Goal: Task Accomplishment & Management: Manage account settings

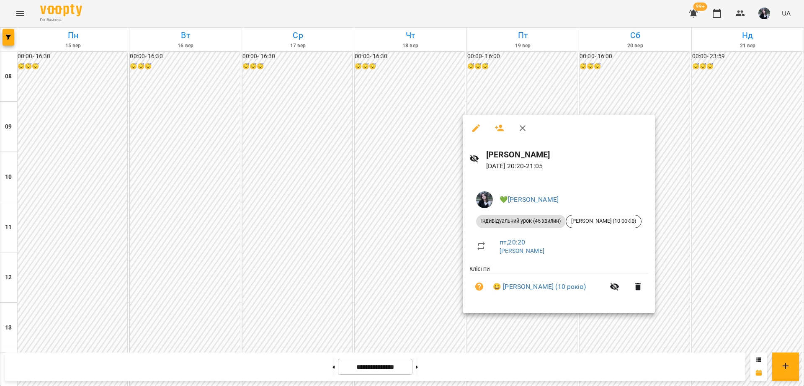
scroll to position [377, 0]
click at [768, 14] on div at bounding box center [402, 193] width 804 height 386
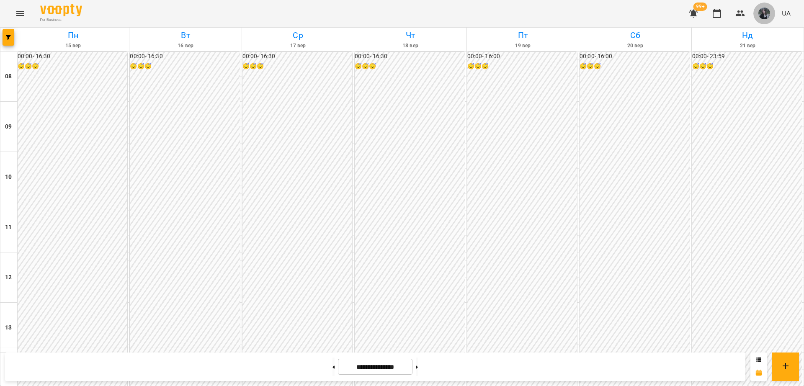
click at [761, 21] on button "button" at bounding box center [764, 14] width 22 height 22
click at [753, 29] on span "💚[PERSON_NAME]" at bounding box center [745, 32] width 54 height 10
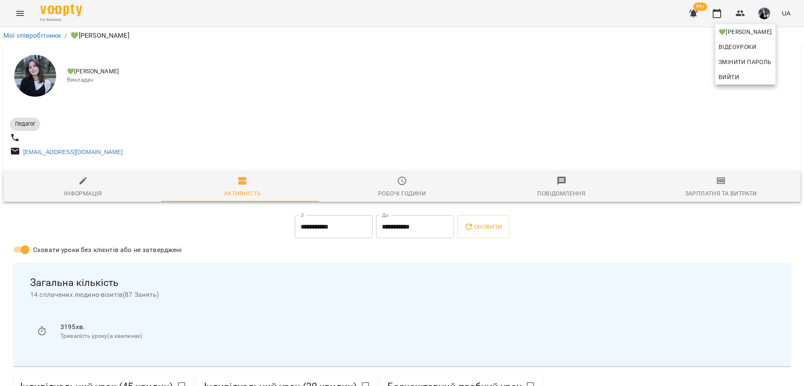
click at [487, 102] on div at bounding box center [402, 193] width 804 height 386
click at [337, 224] on input "**********" at bounding box center [334, 226] width 78 height 23
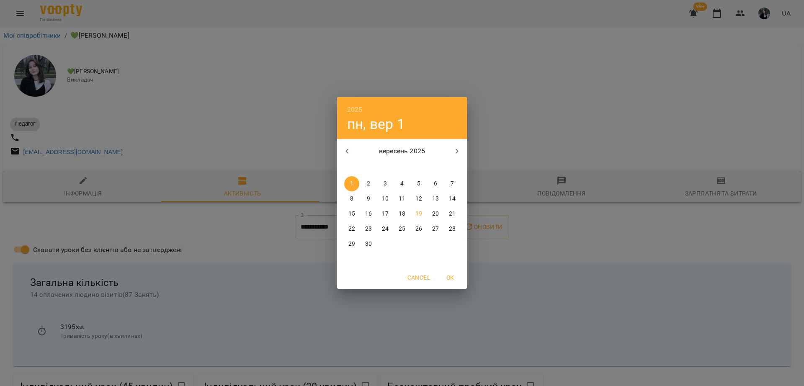
click at [348, 215] on span "15" at bounding box center [351, 214] width 15 height 8
type input "**********"
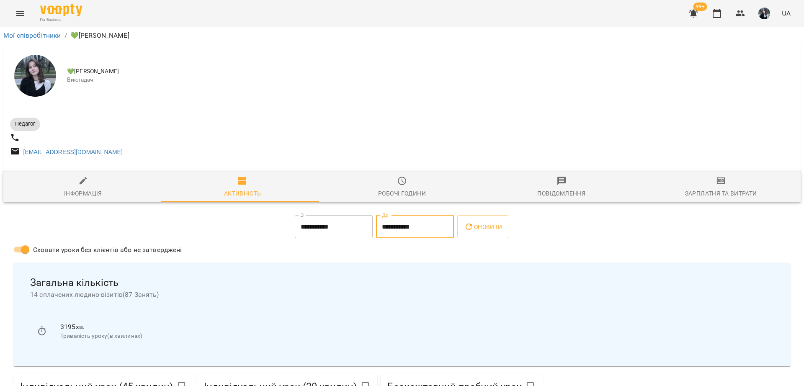
click at [385, 230] on input "**********" at bounding box center [415, 226] width 78 height 23
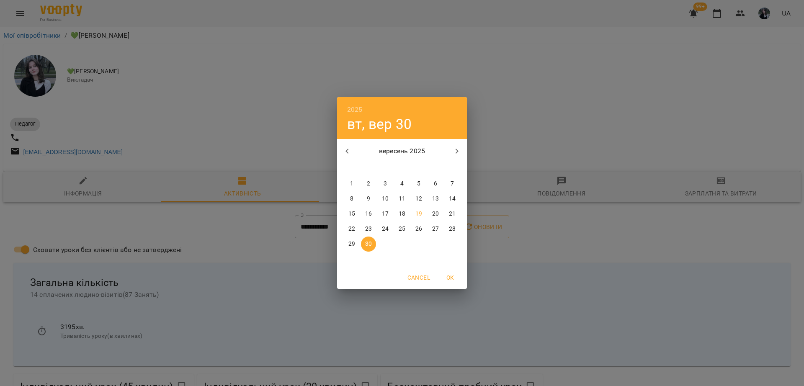
click at [420, 213] on p "19" at bounding box center [418, 214] width 7 height 8
type input "**********"
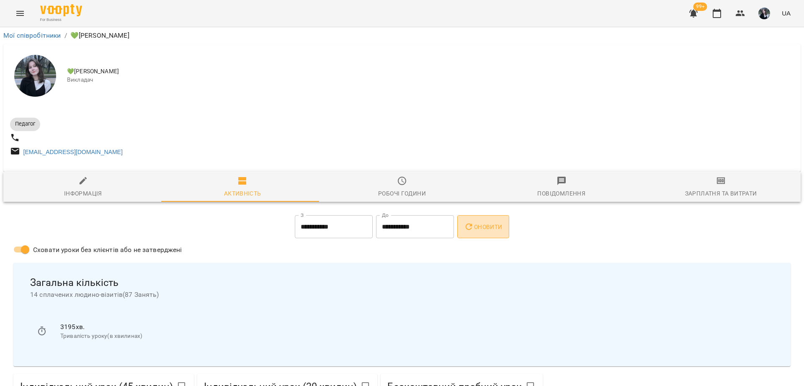
click at [480, 239] on button "Оновити" at bounding box center [482, 226] width 51 height 23
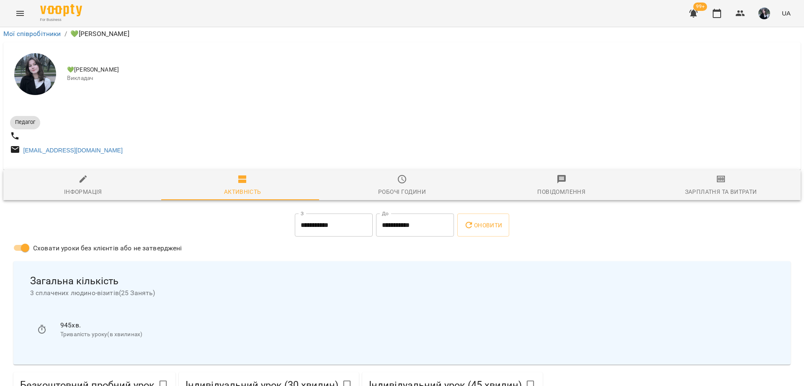
scroll to position [272, 0]
click at [296, 314] on li "945 хв. Тривалість уроку(в хвилинах)" at bounding box center [402, 329] width 744 height 30
click at [717, 9] on icon "button" at bounding box center [717, 13] width 10 height 10
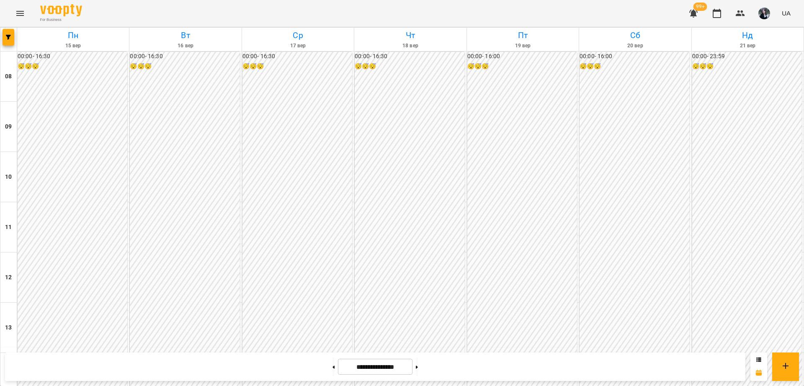
scroll to position [389, 0]
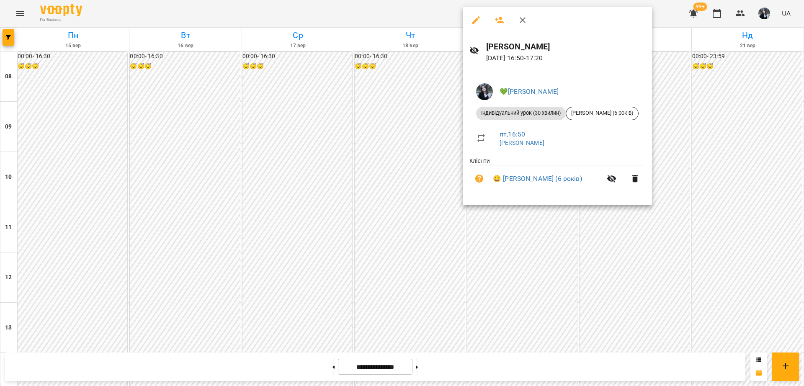
click at [553, 237] on div at bounding box center [402, 193] width 804 height 386
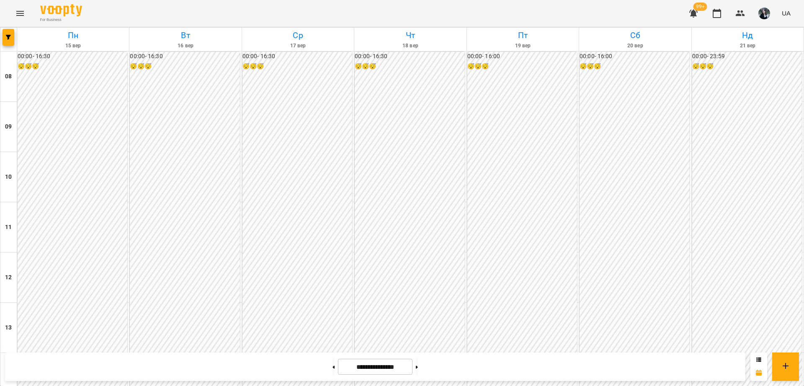
drag, startPoint x: 767, startPoint y: 2, endPoint x: 579, endPoint y: 6, distance: 187.6
click at [579, 6] on div "For Business 99+ UA" at bounding box center [402, 13] width 804 height 27
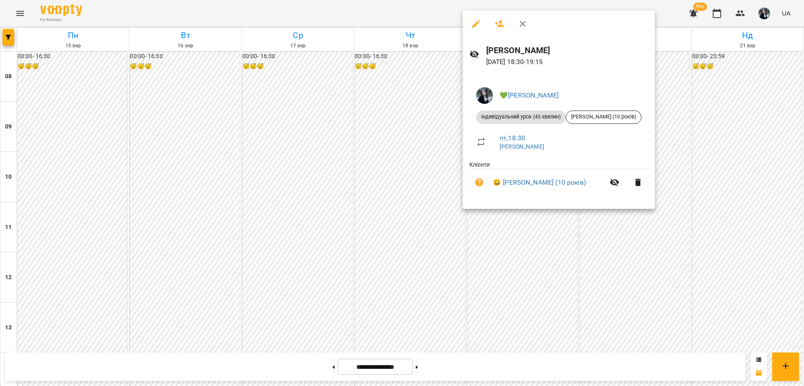
click at [486, 264] on div at bounding box center [402, 193] width 804 height 386
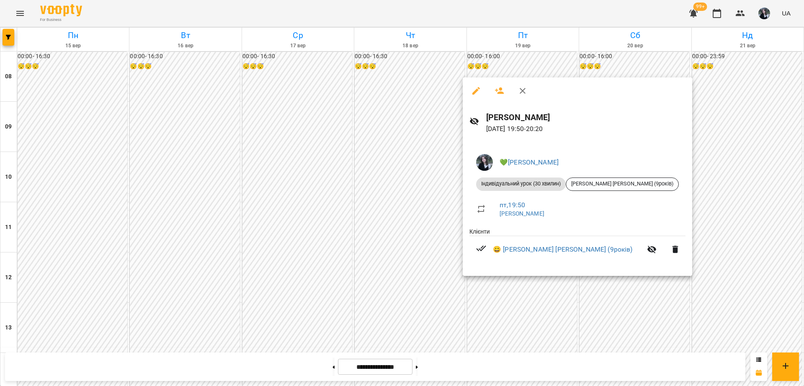
click at [492, 304] on div at bounding box center [402, 193] width 804 height 386
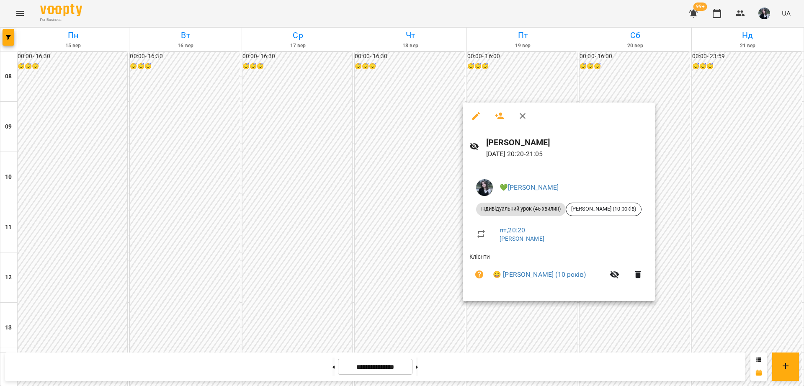
click at [709, 104] on div at bounding box center [402, 193] width 804 height 386
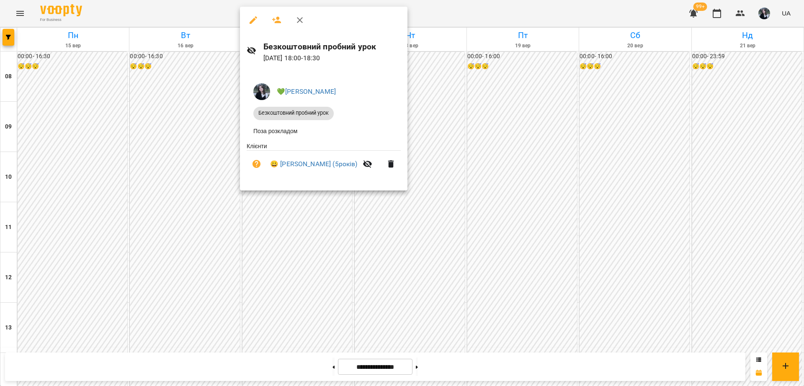
click at [308, 235] on div at bounding box center [402, 193] width 804 height 386
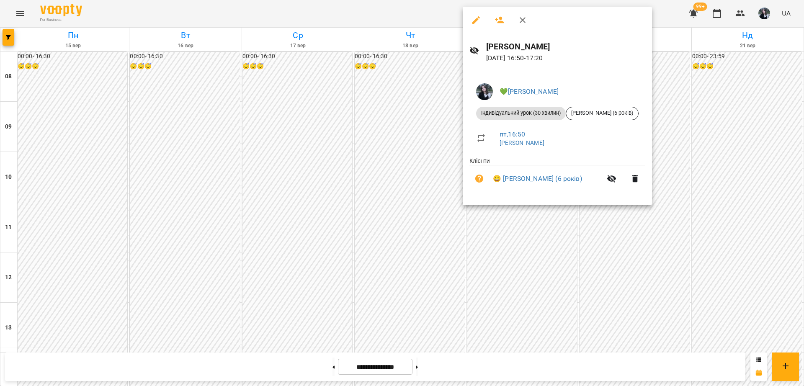
click at [540, 232] on div at bounding box center [402, 193] width 804 height 386
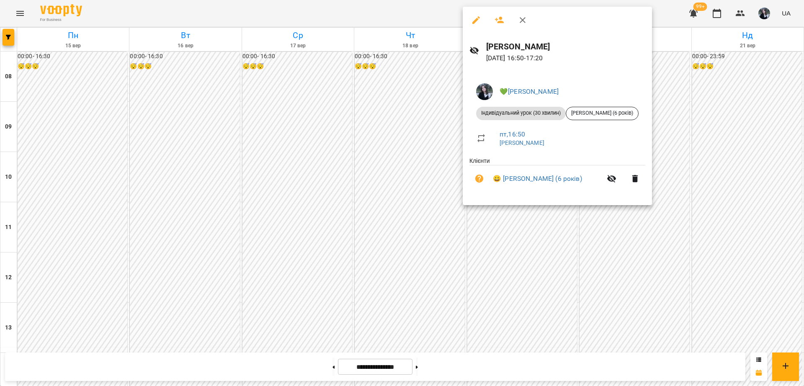
click at [617, 231] on div at bounding box center [402, 193] width 804 height 386
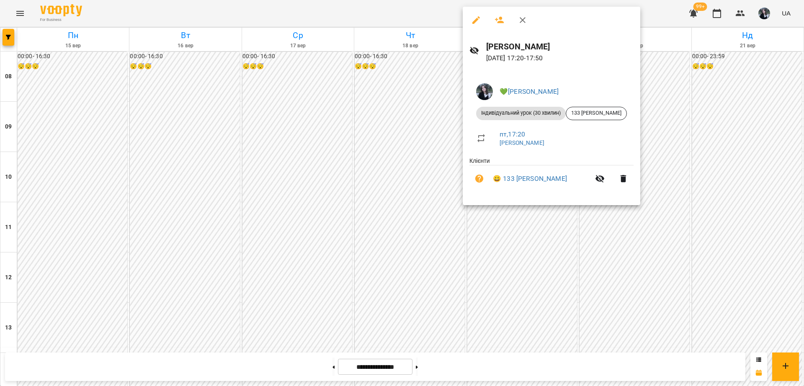
click at [588, 227] on div at bounding box center [402, 193] width 804 height 386
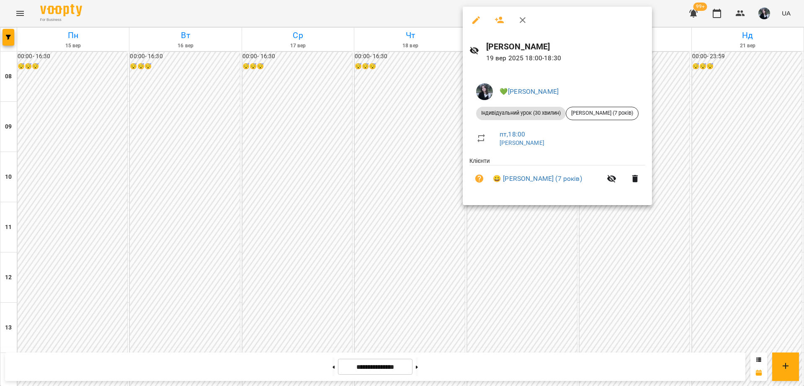
click at [555, 235] on div at bounding box center [402, 193] width 804 height 386
